Goal: Task Accomplishment & Management: Manage account settings

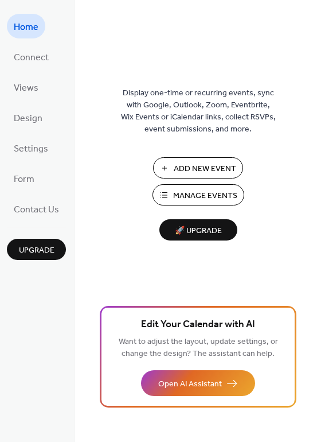
click at [212, 194] on span "Manage Events" at bounding box center [205, 196] width 64 height 12
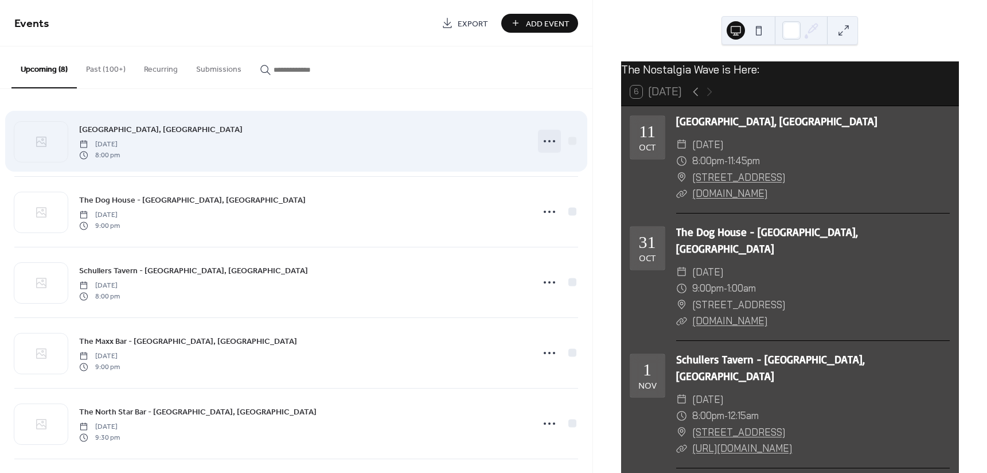
click at [548, 141] on circle at bounding box center [549, 141] width 2 height 2
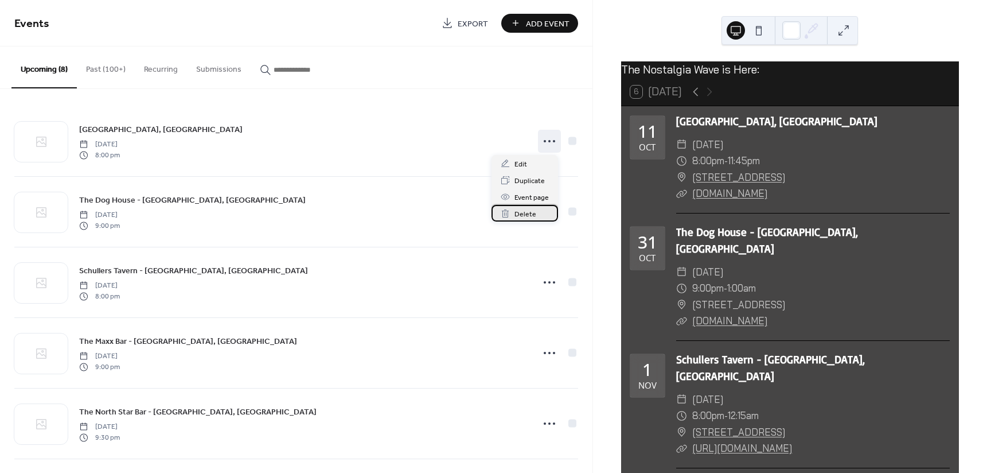
click at [521, 209] on span "Delete" at bounding box center [526, 214] width 22 height 12
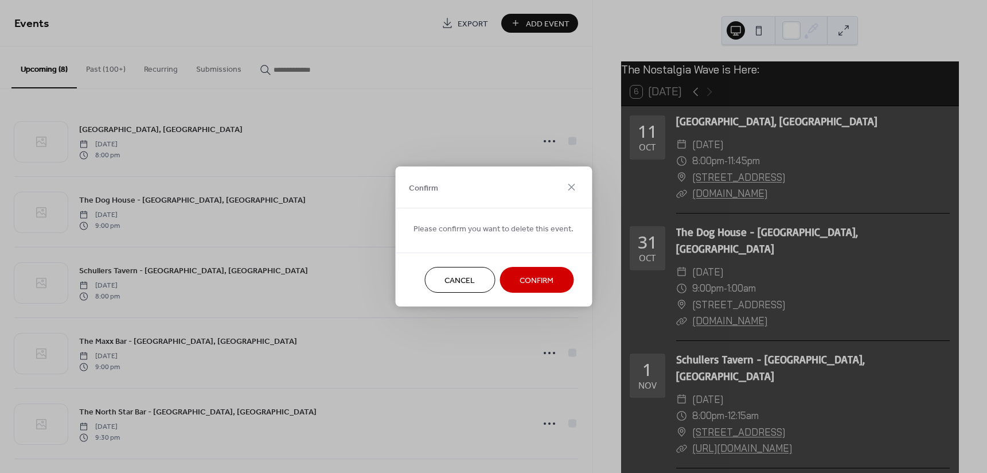
click at [513, 280] on button "Confirm" at bounding box center [537, 280] width 74 height 26
